Goal: Transaction & Acquisition: Purchase product/service

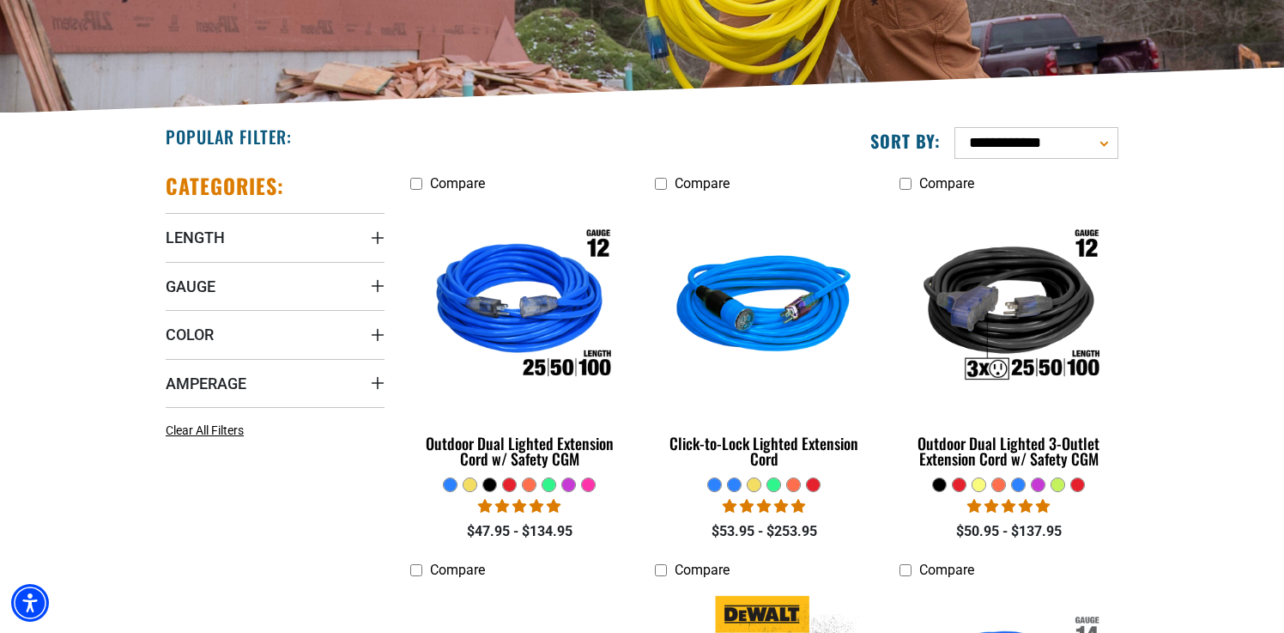
scroll to position [327, 0]
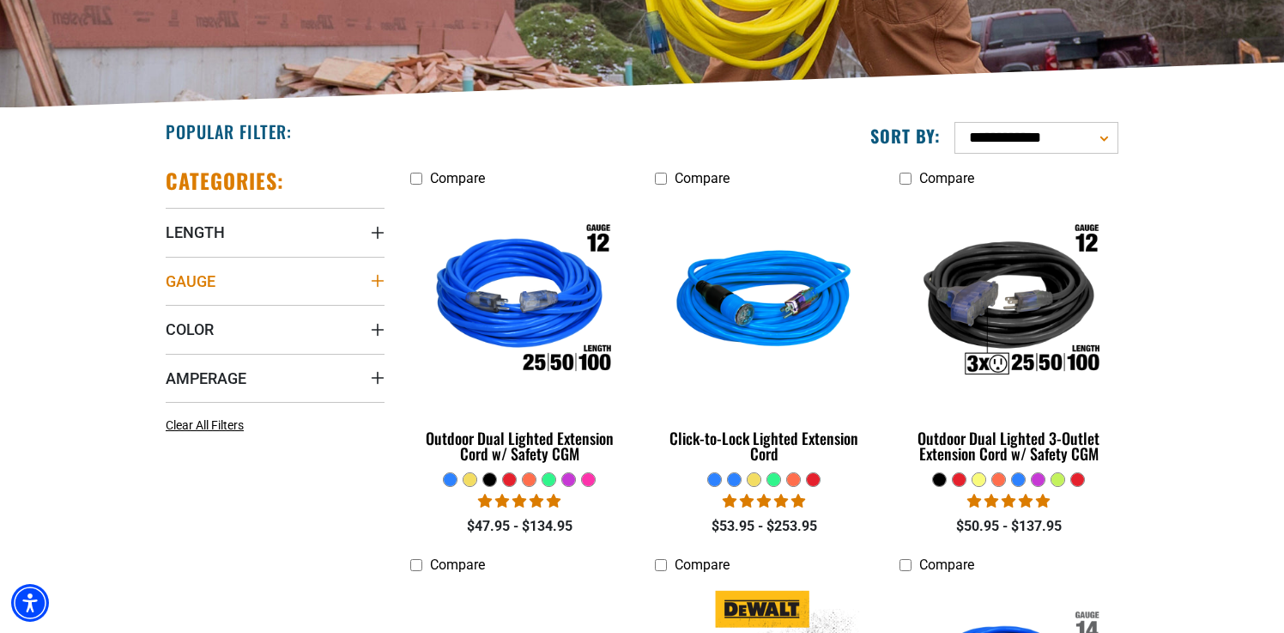
click at [381, 271] on summary "Gauge" at bounding box center [275, 281] width 219 height 48
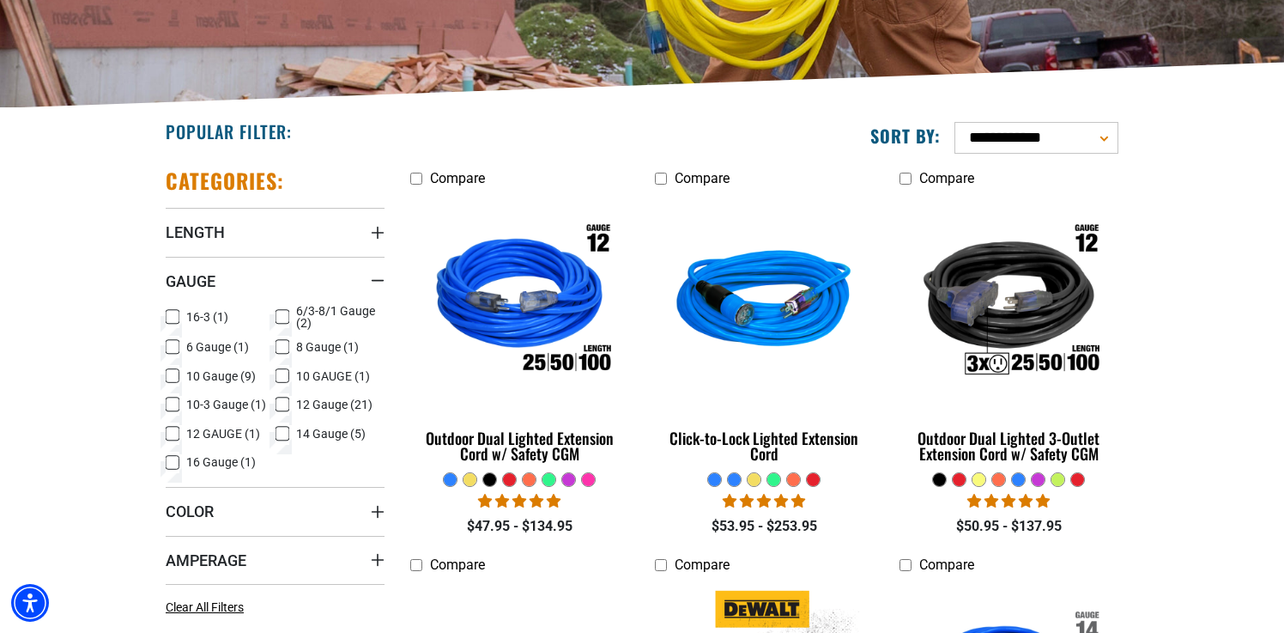
click at [286, 374] on icon at bounding box center [283, 376] width 14 height 22
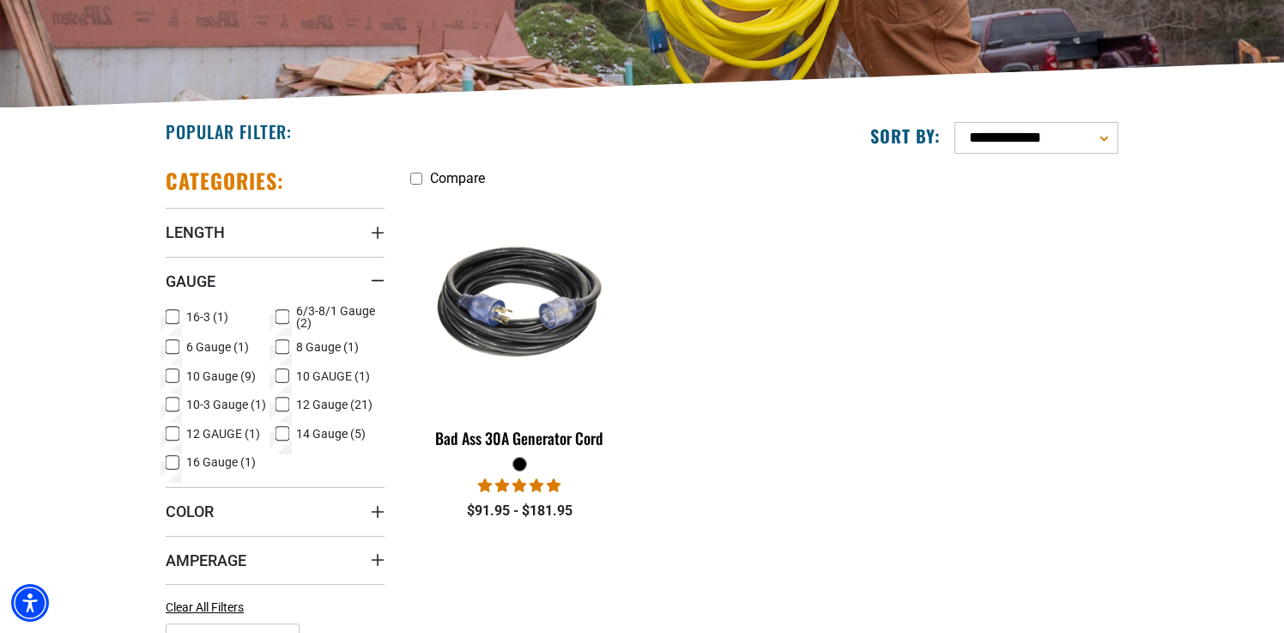
click at [177, 374] on icon at bounding box center [173, 376] width 14 height 22
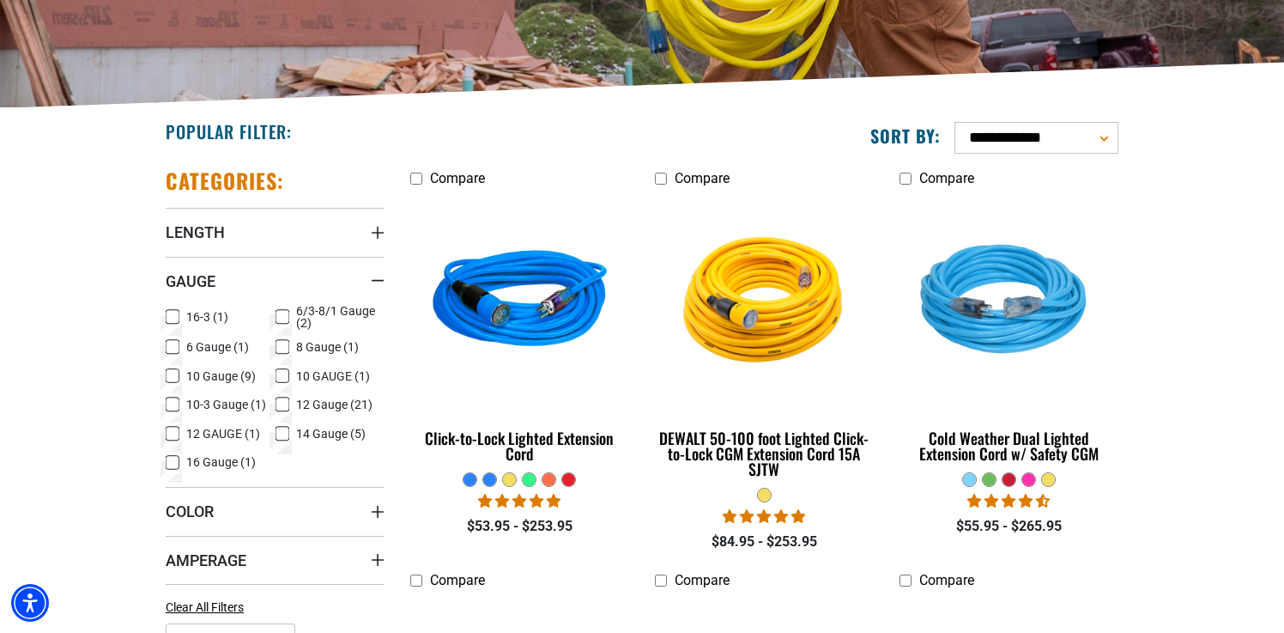
click at [280, 378] on icon at bounding box center [282, 376] width 8 height 4
click at [172, 403] on icon at bounding box center [173, 404] width 14 height 22
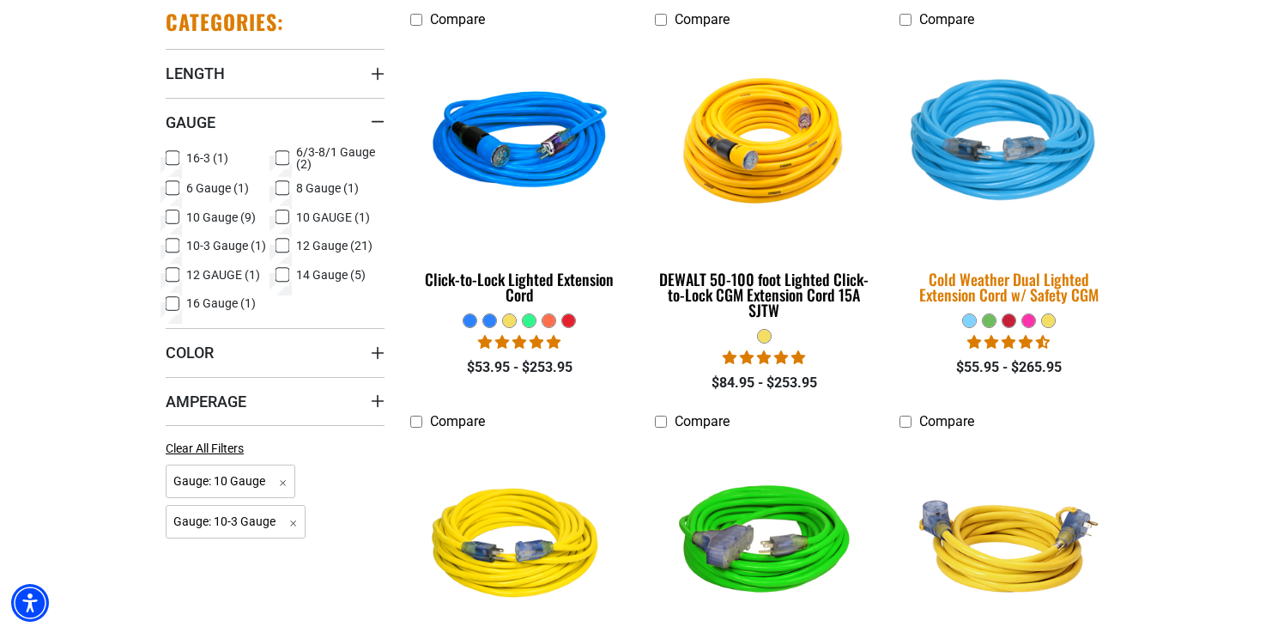
scroll to position [488, 0]
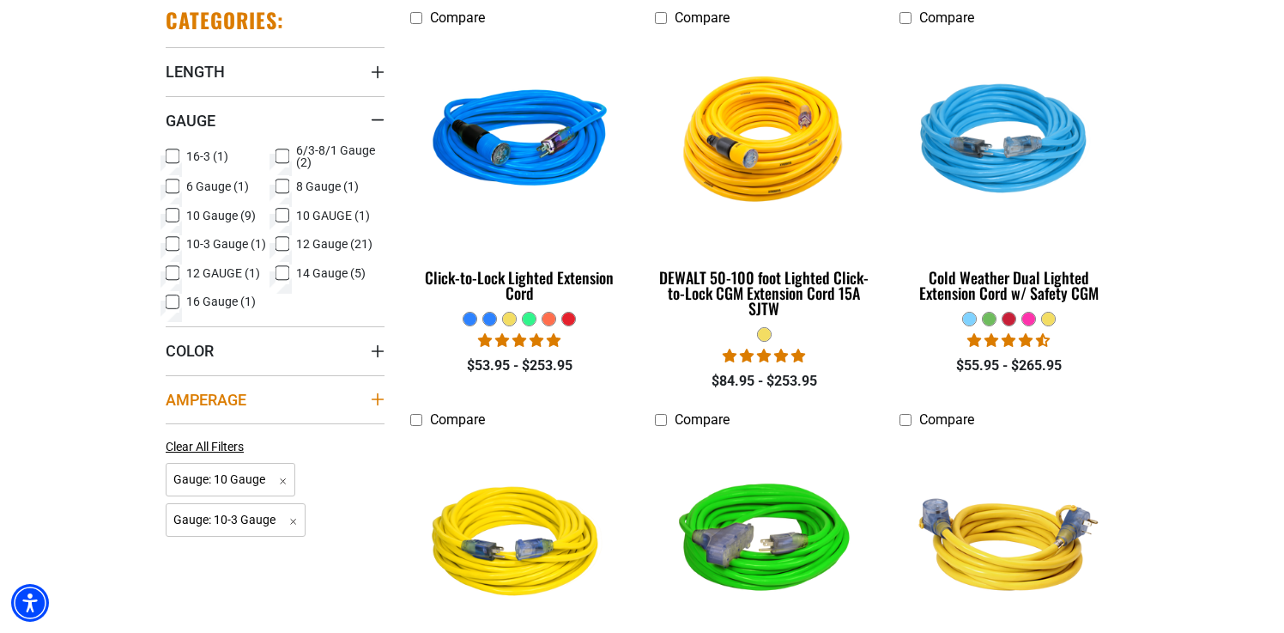
click at [377, 403] on icon "Amperage" at bounding box center [378, 399] width 14 height 14
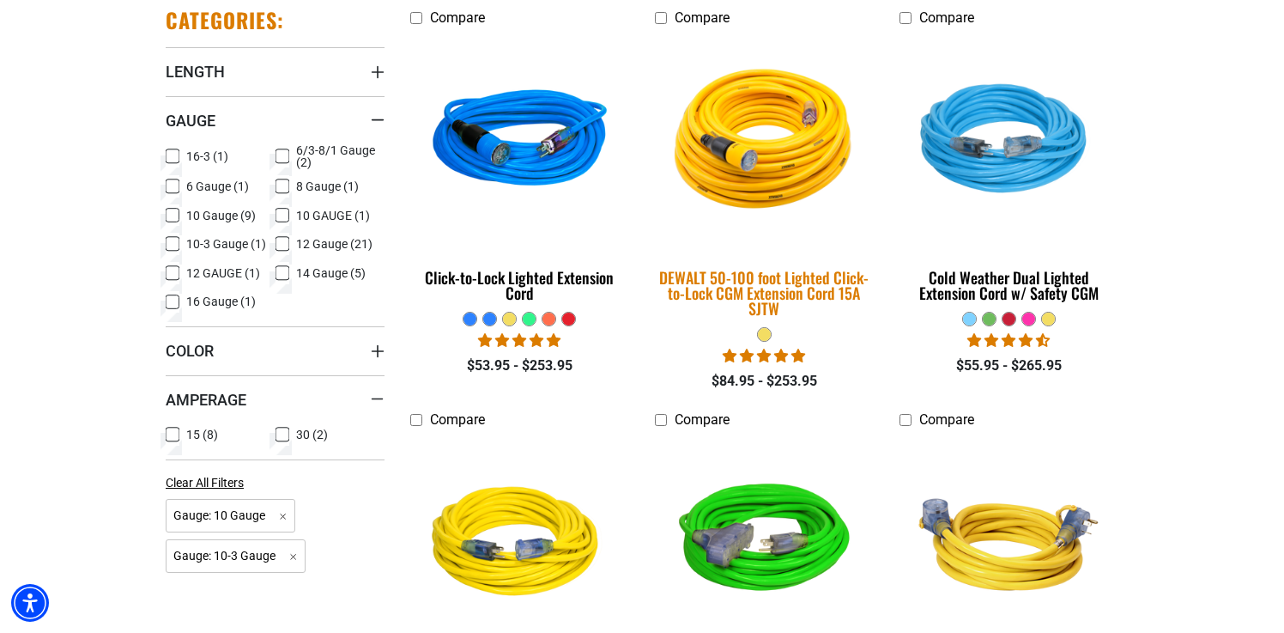
click at [780, 287] on div "DEWALT 50-100 foot Lighted Click-to-Lock CGM Extension Cord 15A SJTW" at bounding box center [764, 293] width 219 height 46
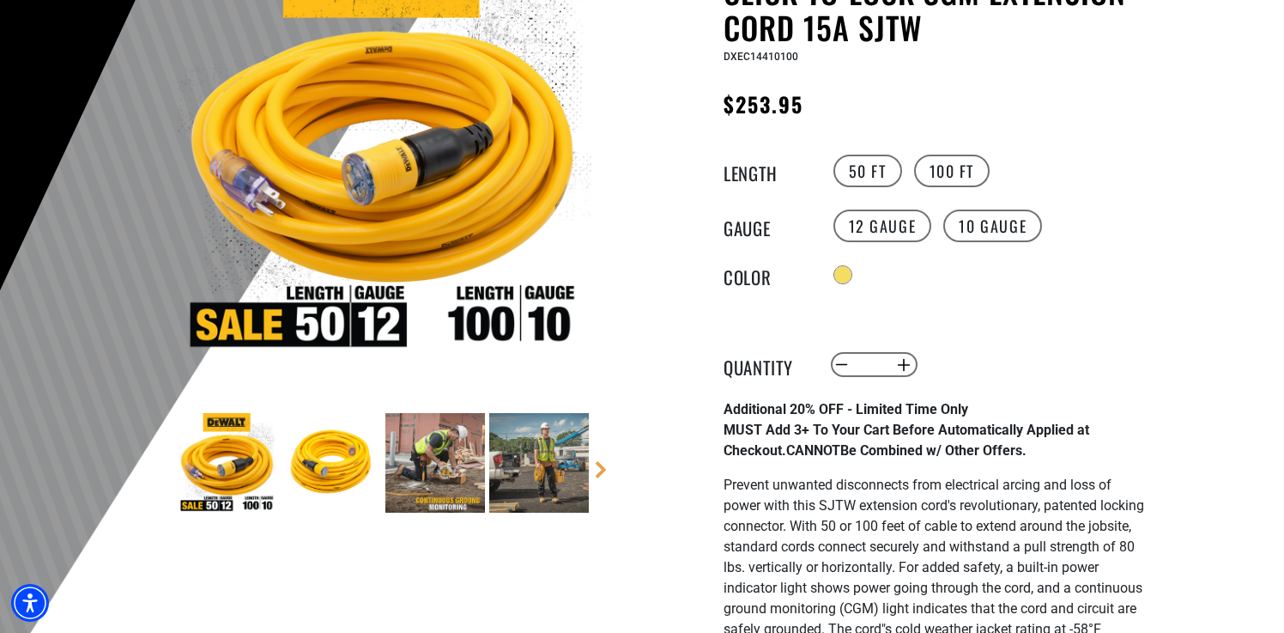
scroll to position [252, 0]
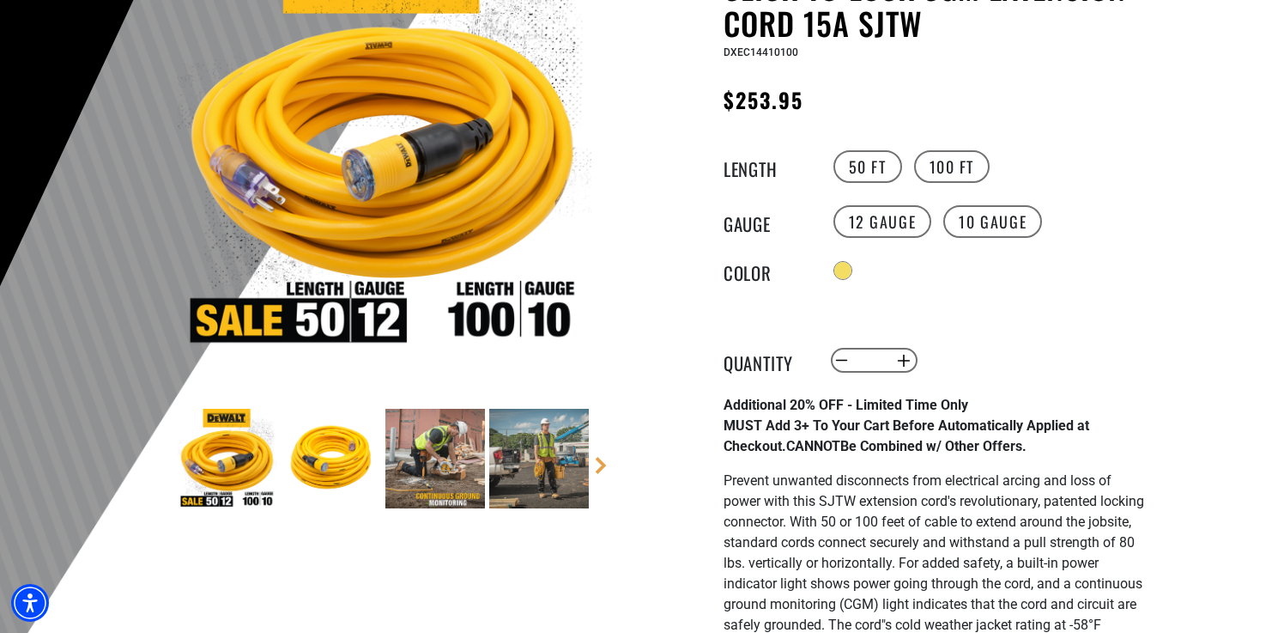
click at [318, 446] on img at bounding box center [332, 459] width 100 height 100
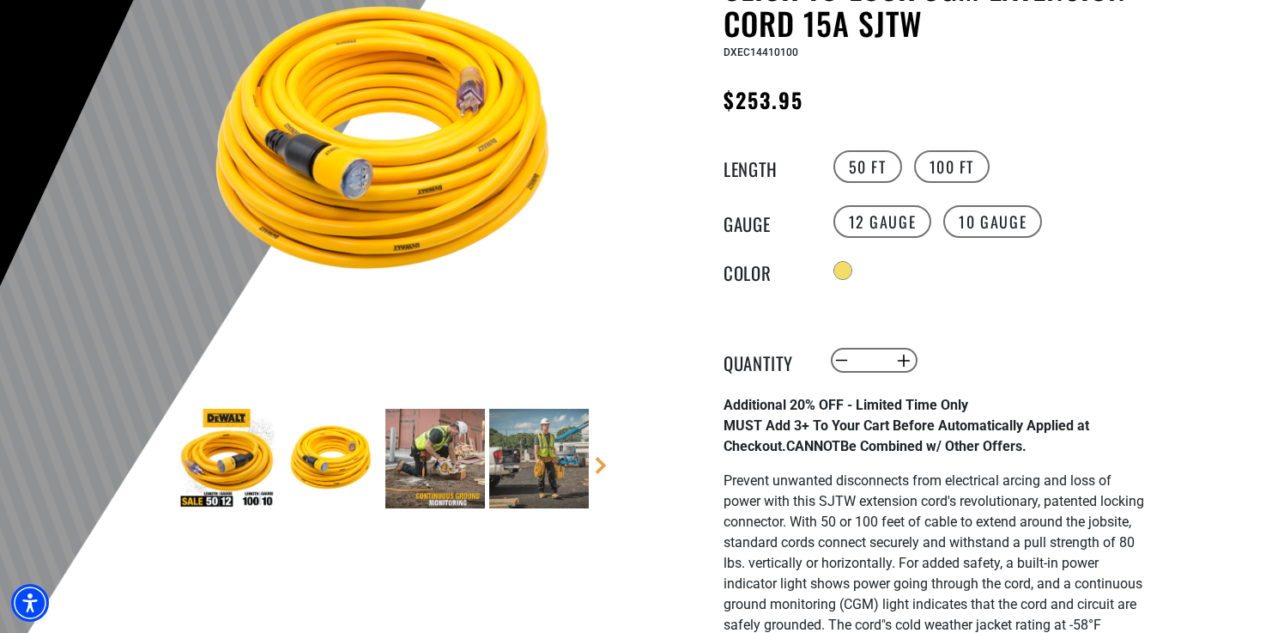
click at [224, 463] on img at bounding box center [228, 459] width 100 height 100
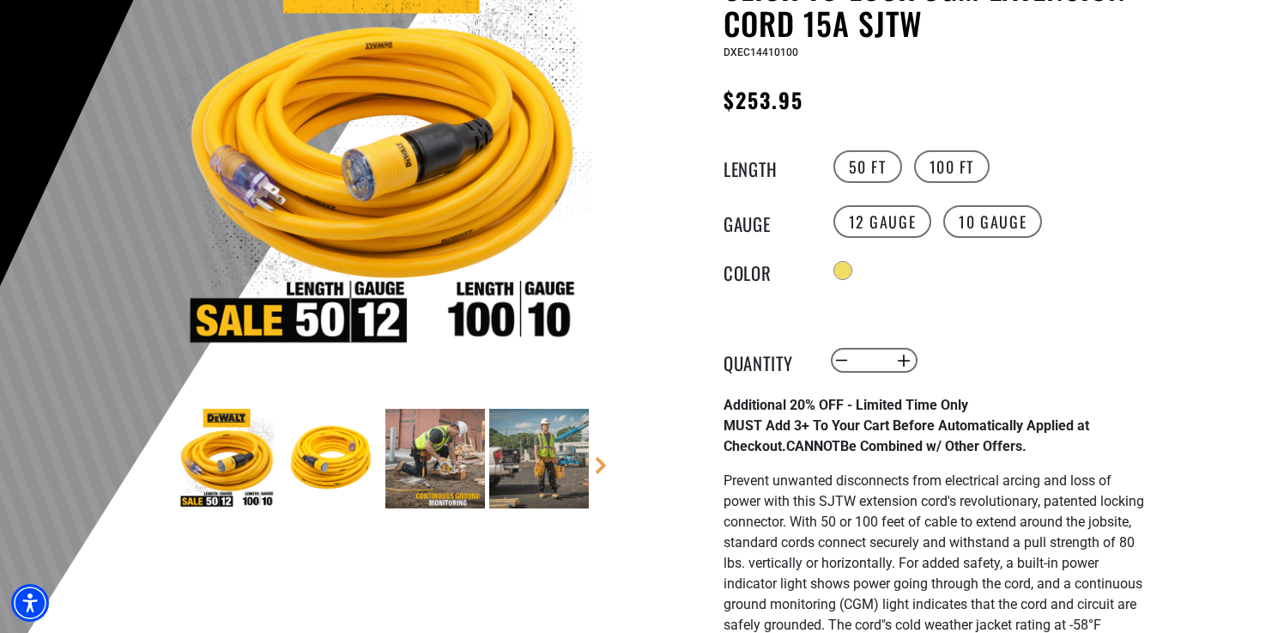
click at [311, 472] on img at bounding box center [332, 459] width 100 height 100
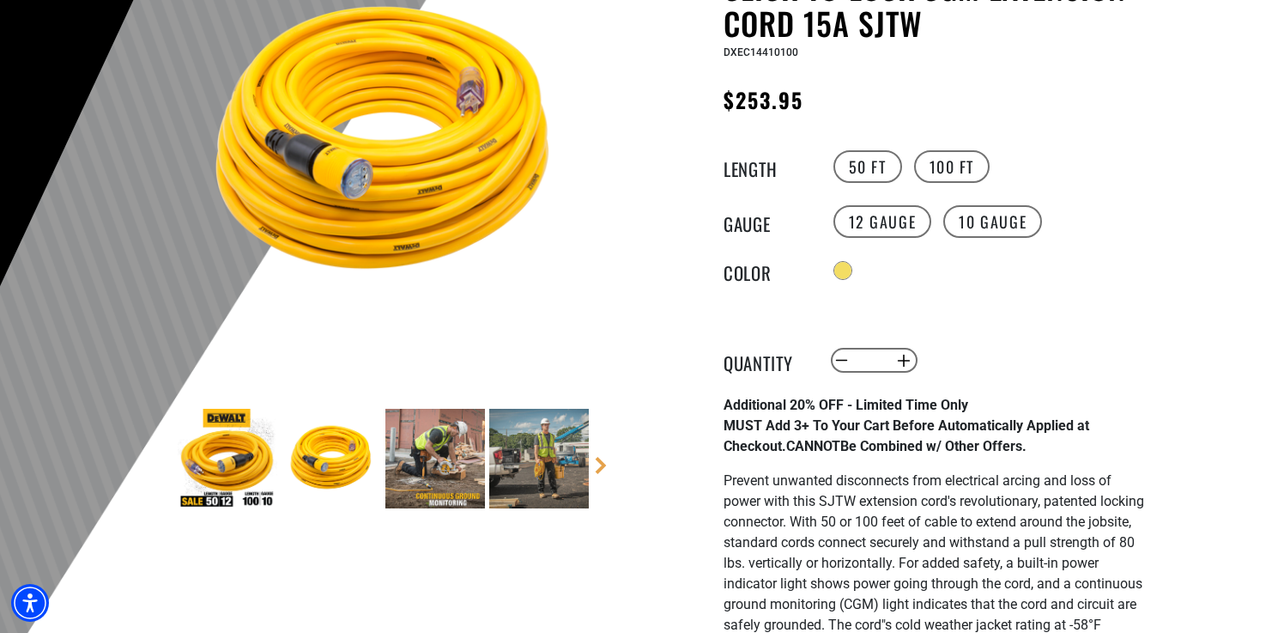
click at [396, 488] on img at bounding box center [435, 459] width 100 height 100
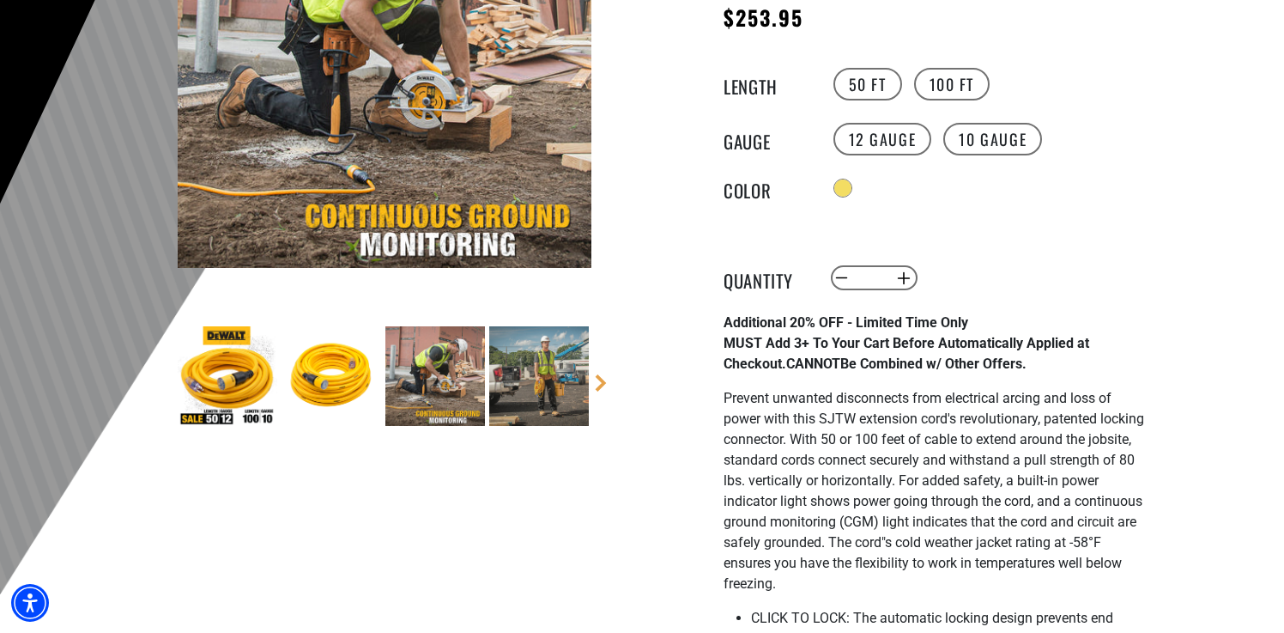
scroll to position [340, 0]
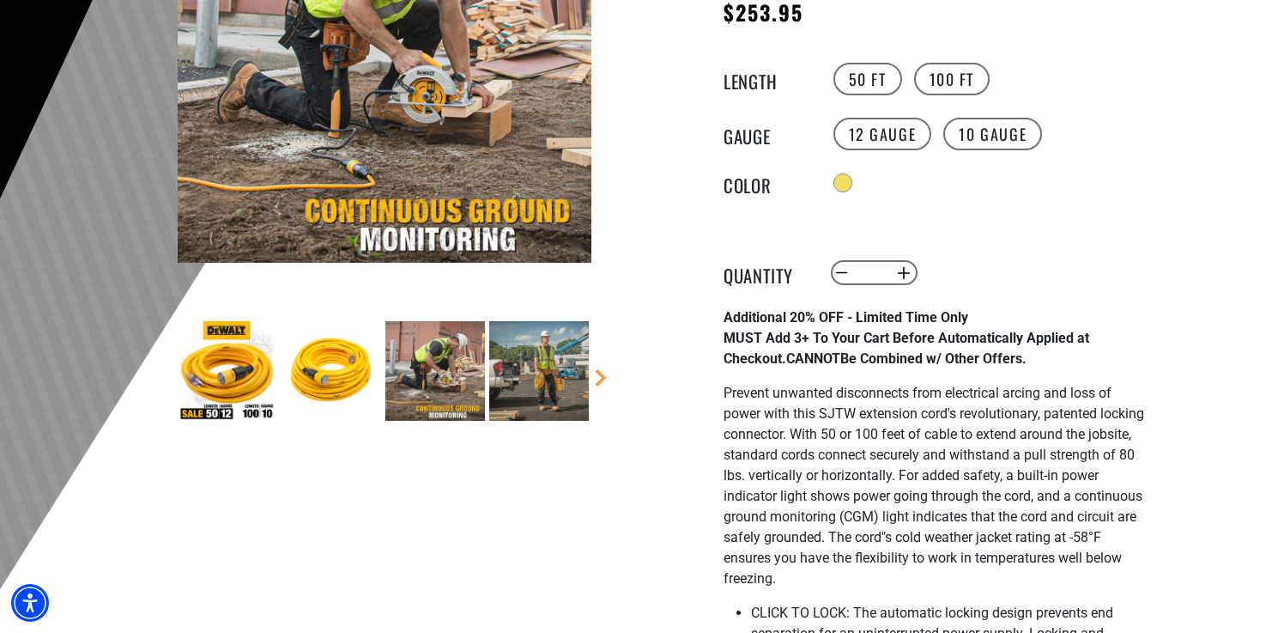
click at [559, 391] on img at bounding box center [539, 371] width 100 height 100
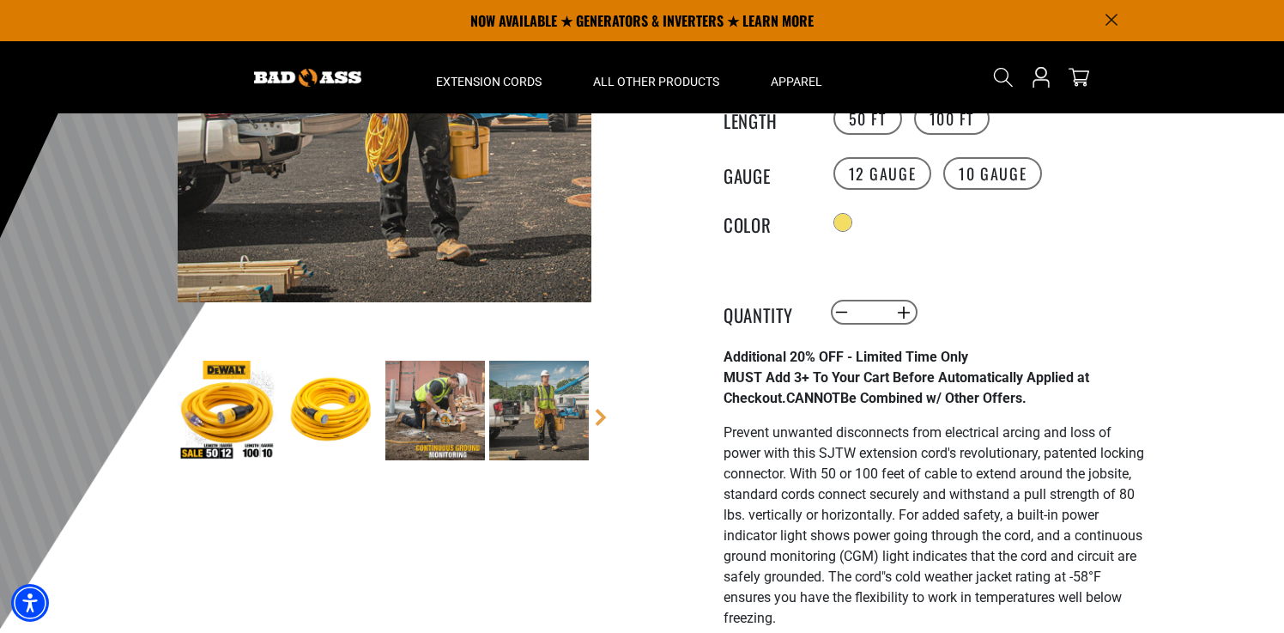
scroll to position [0, 0]
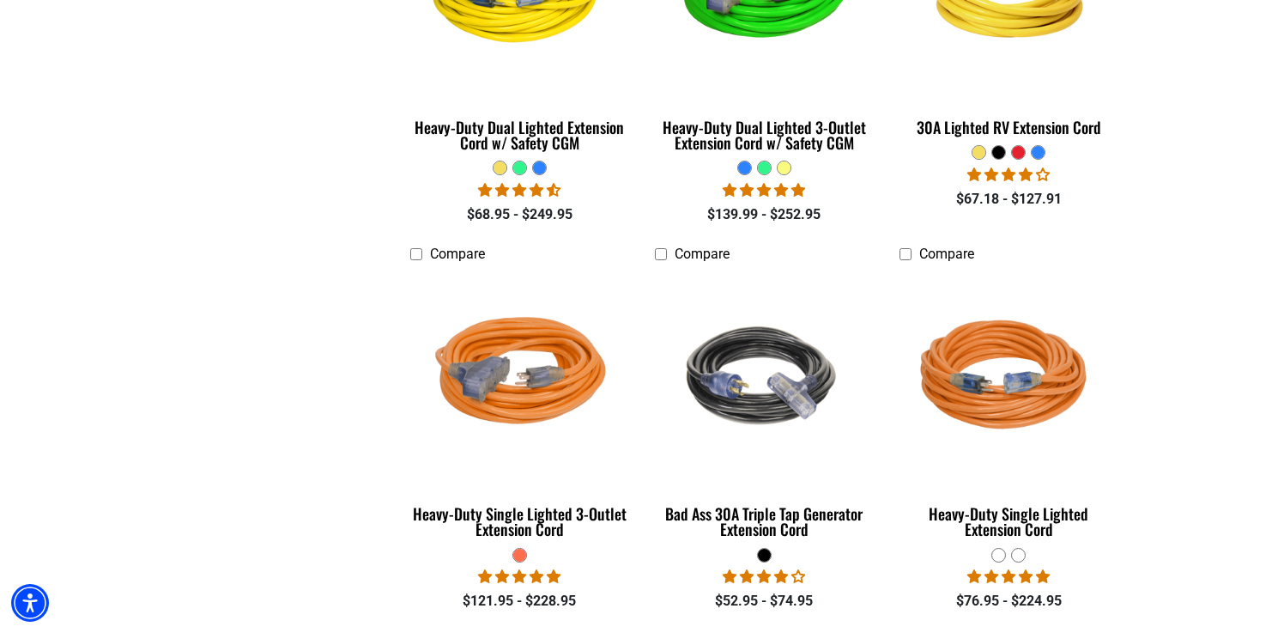
scroll to position [1042, 0]
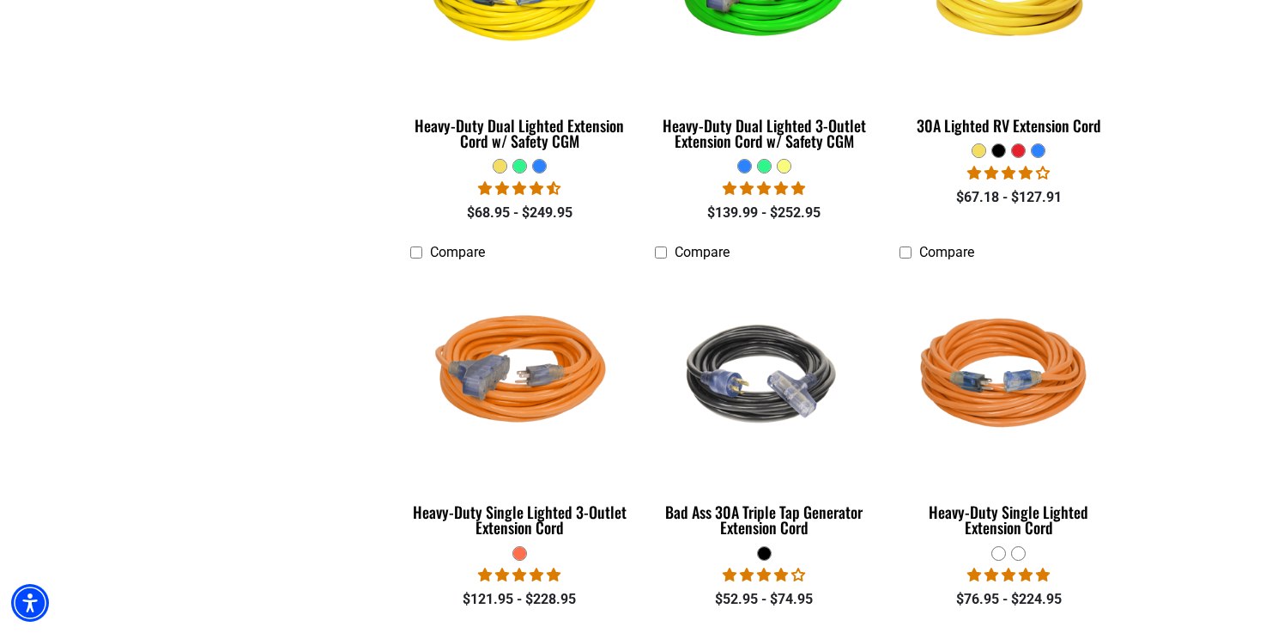
scroll to position [327, 0]
